Goal: Task Accomplishment & Management: Manage account settings

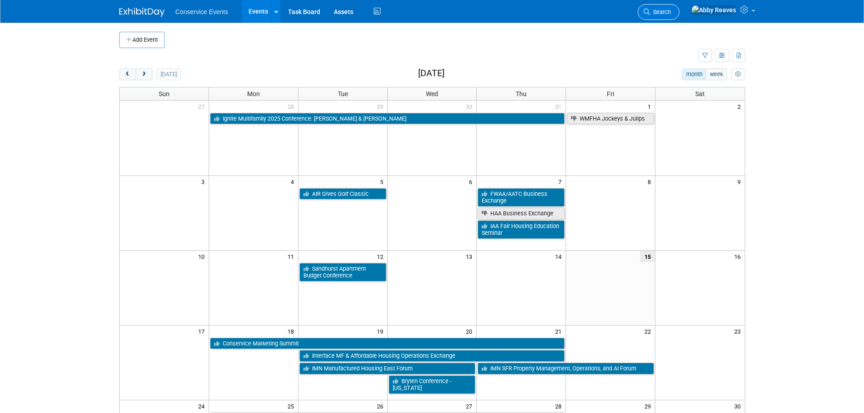
click at [671, 14] on span "Search" at bounding box center [660, 12] width 21 height 7
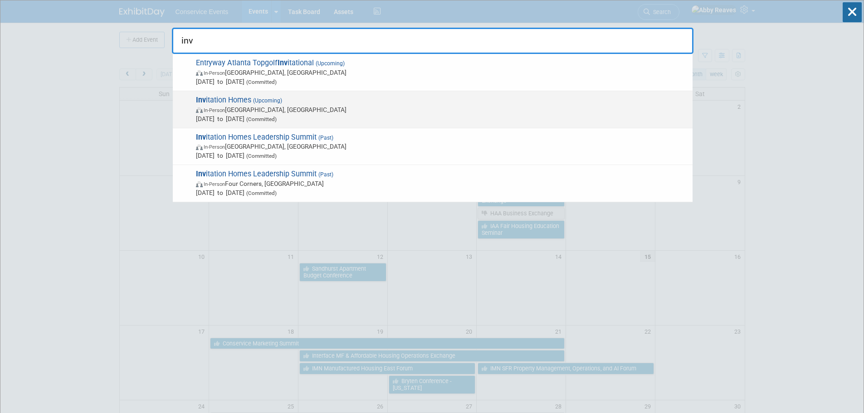
type input "inv"
click at [317, 117] on span "[DATE] to [DATE] (Committed)" at bounding box center [442, 118] width 492 height 9
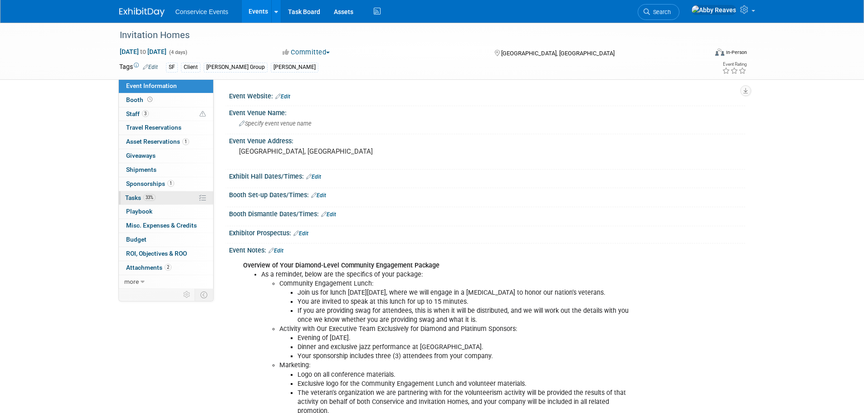
click at [182, 194] on link "33% Tasks 33%" at bounding box center [166, 198] width 94 height 14
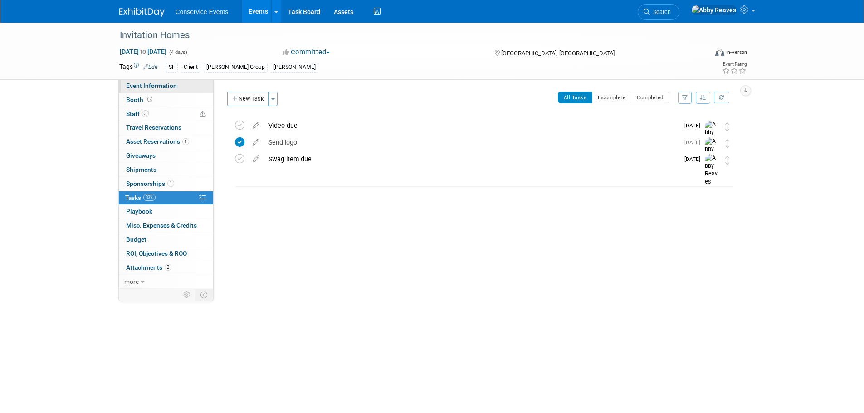
click at [161, 84] on span "Event Information" at bounding box center [151, 85] width 51 height 7
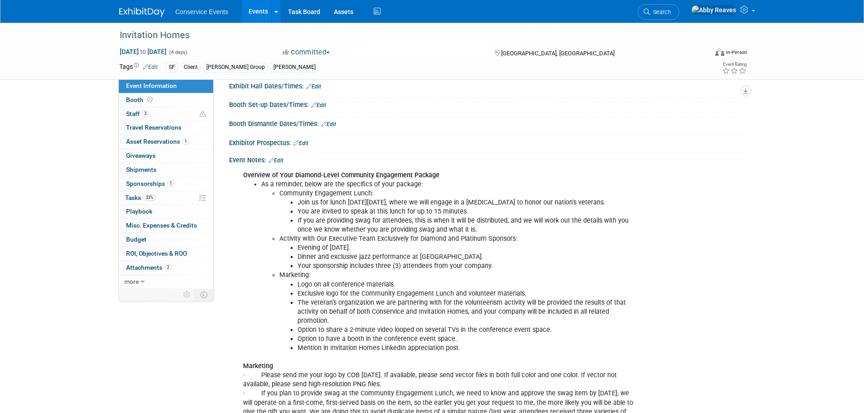
scroll to position [91, 0]
click at [277, 156] on div "Event Notes: Edit" at bounding box center [487, 159] width 516 height 12
click at [277, 161] on link "Edit" at bounding box center [275, 160] width 15 height 6
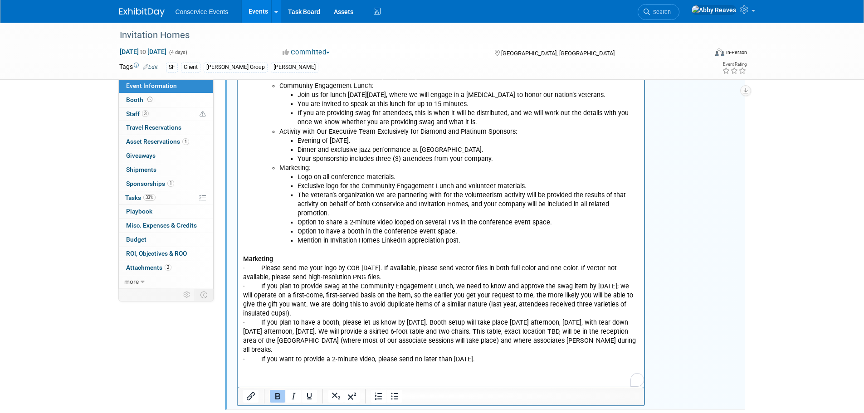
scroll to position [212, 0]
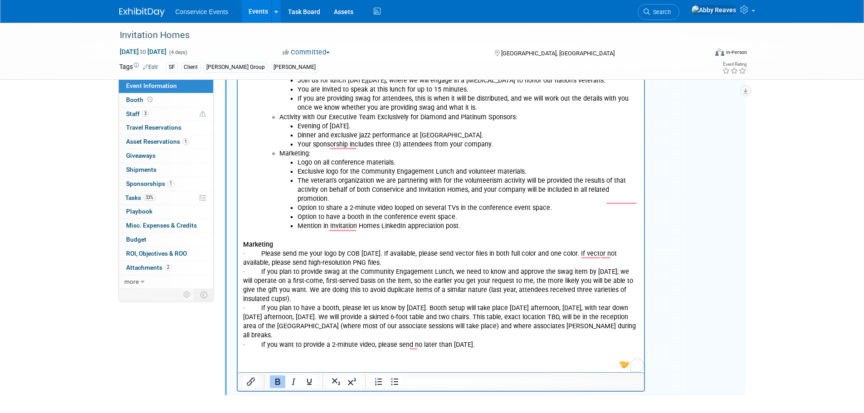
click at [502, 345] on p "Marketing · Please send me your logo by COB July 18. If available, please send …" at bounding box center [441, 290] width 396 height 118
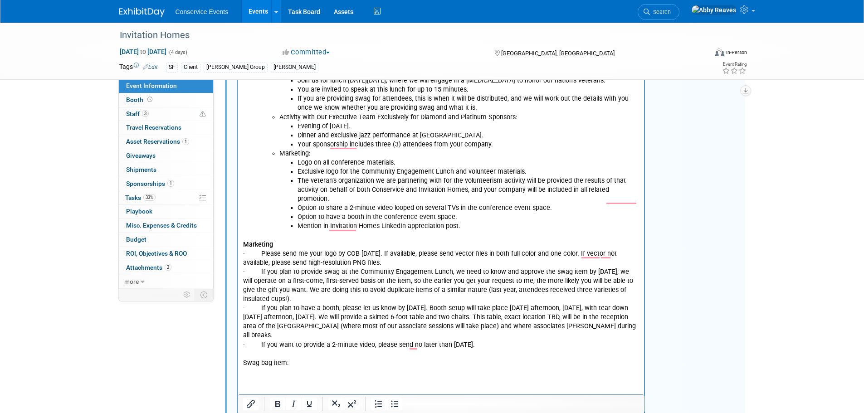
scroll to position [258, 0]
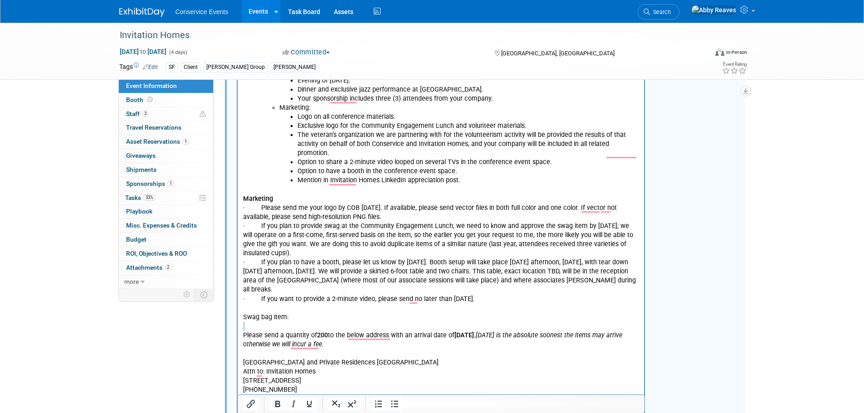
drag, startPoint x: 297, startPoint y: 316, endPoint x: 466, endPoint y: 320, distance: 168.7
click at [237, 322] on html "Overview of Your Diamond-Level Community Engagement Package As a reminder, belo…" at bounding box center [440, 197] width 407 height 395
click at [288, 311] on p "To enrich screen reader interactions, please activate Accessibility in Grammarl…" at bounding box center [441, 308] width 396 height 9
drag, startPoint x: 288, startPoint y: 317, endPoint x: 241, endPoint y: 319, distance: 47.6
click at [241, 319] on html "Overview of Your Diamond-Level Community Engagement Package As a reminder, belo…" at bounding box center [440, 197] width 407 height 395
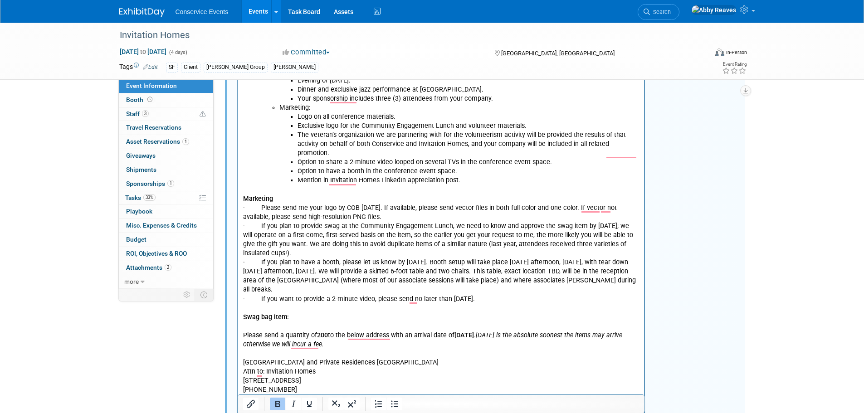
click at [319, 317] on p "Swag bag item:" at bounding box center [441, 317] width 396 height 9
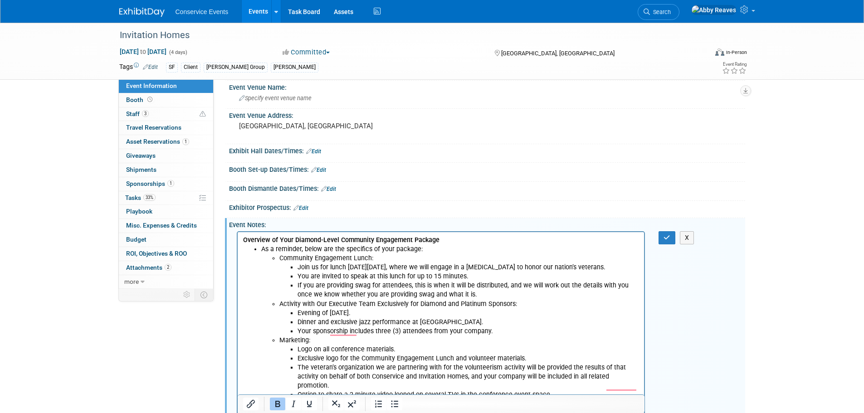
scroll to position [0, 0]
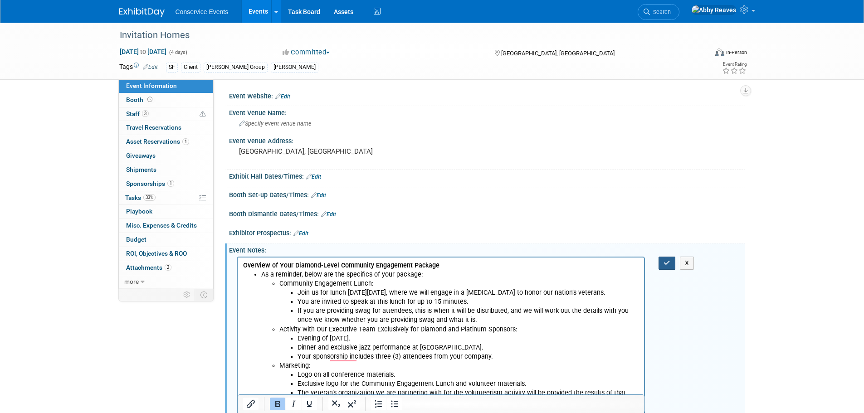
click at [660, 265] on button "button" at bounding box center [666, 263] width 17 height 13
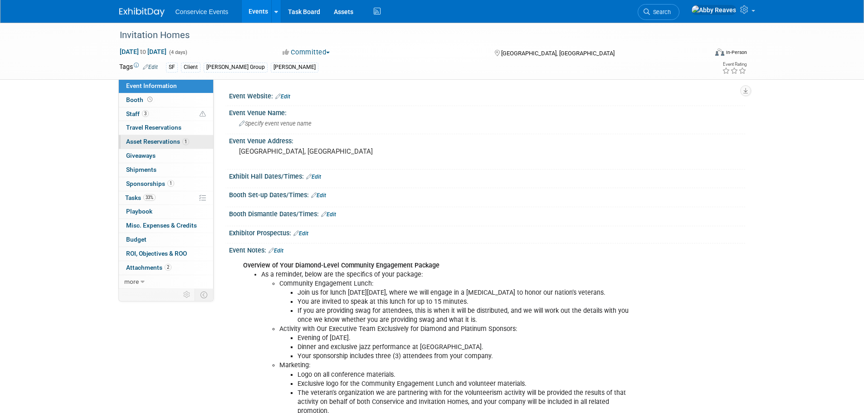
click at [169, 142] on span "Asset Reservations 1" at bounding box center [157, 141] width 63 height 7
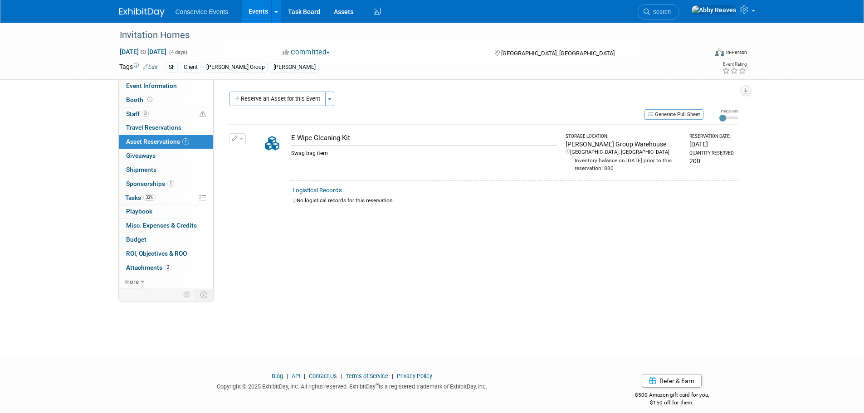
click at [244, 136] on button "button" at bounding box center [237, 138] width 17 height 11
click at [253, 148] on button "Change Reservation" at bounding box center [272, 153] width 77 height 12
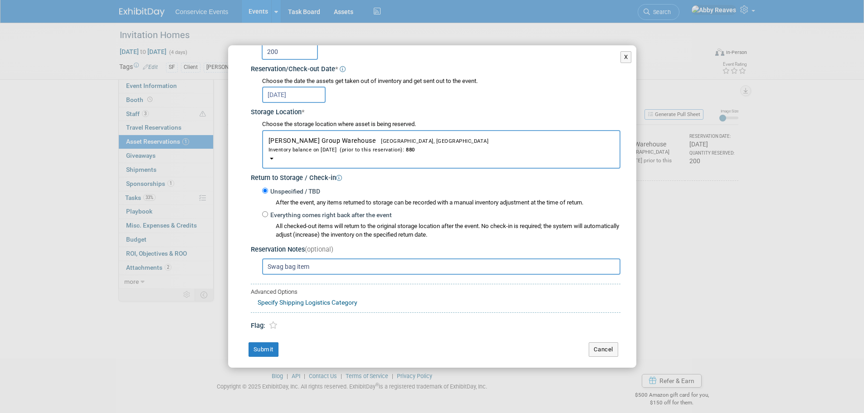
scroll to position [100, 0]
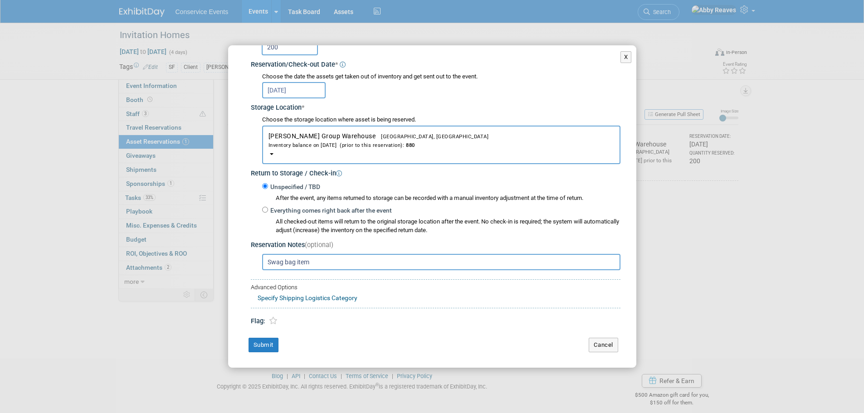
click at [316, 261] on input "Swag bag item" at bounding box center [441, 262] width 358 height 16
paste input "Please send a quantity of 200 to the below address with an arrival date of Thur…"
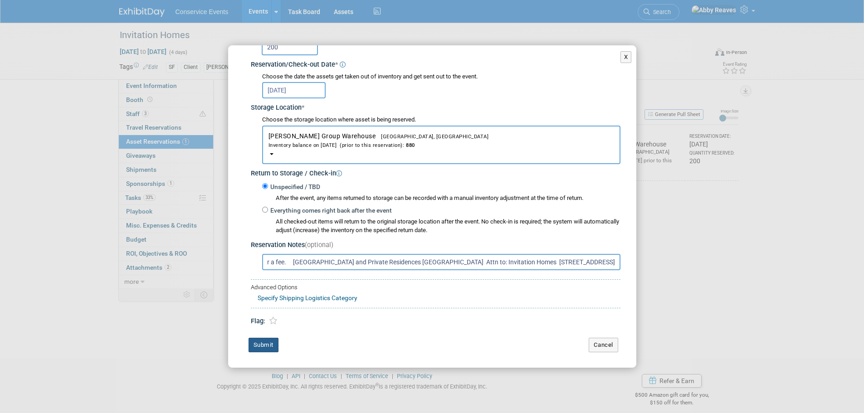
type input "Swag bag item - Please send a quantity of 200 to the below address with an arri…"
click at [258, 341] on button "Submit" at bounding box center [263, 345] width 30 height 15
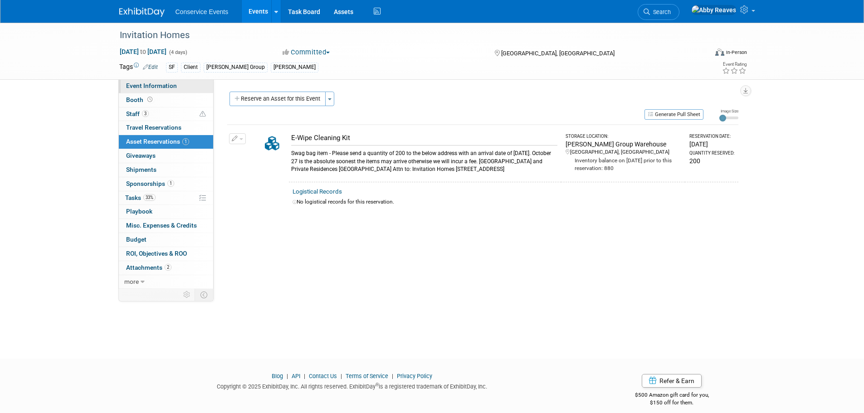
click at [199, 82] on link "Event Information" at bounding box center [166, 86] width 94 height 14
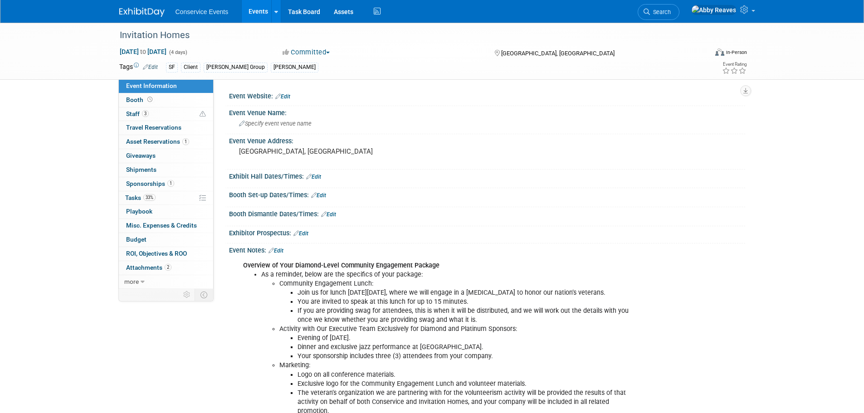
click at [249, 14] on link "Events" at bounding box center [258, 11] width 33 height 23
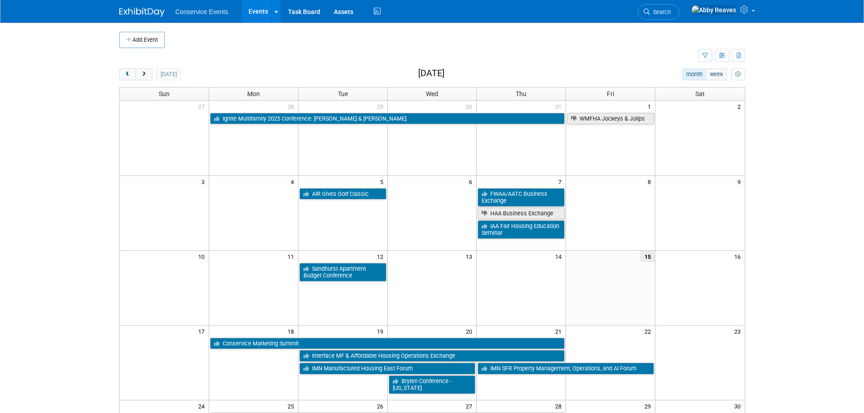
click at [62, 142] on body "Conservice Events Events Add Event Bulk Upload Events Shareable Event Boards Re…" at bounding box center [432, 206] width 864 height 413
